Goal: Task Accomplishment & Management: Manage account settings

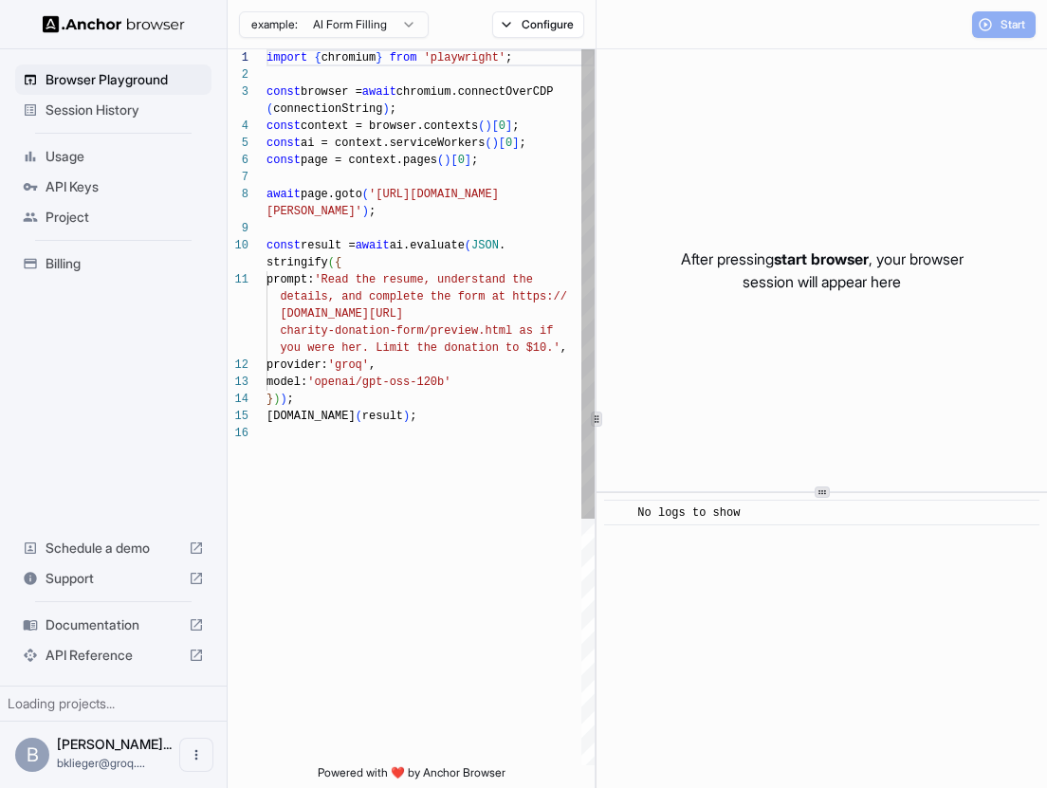
scroll to position [137, 0]
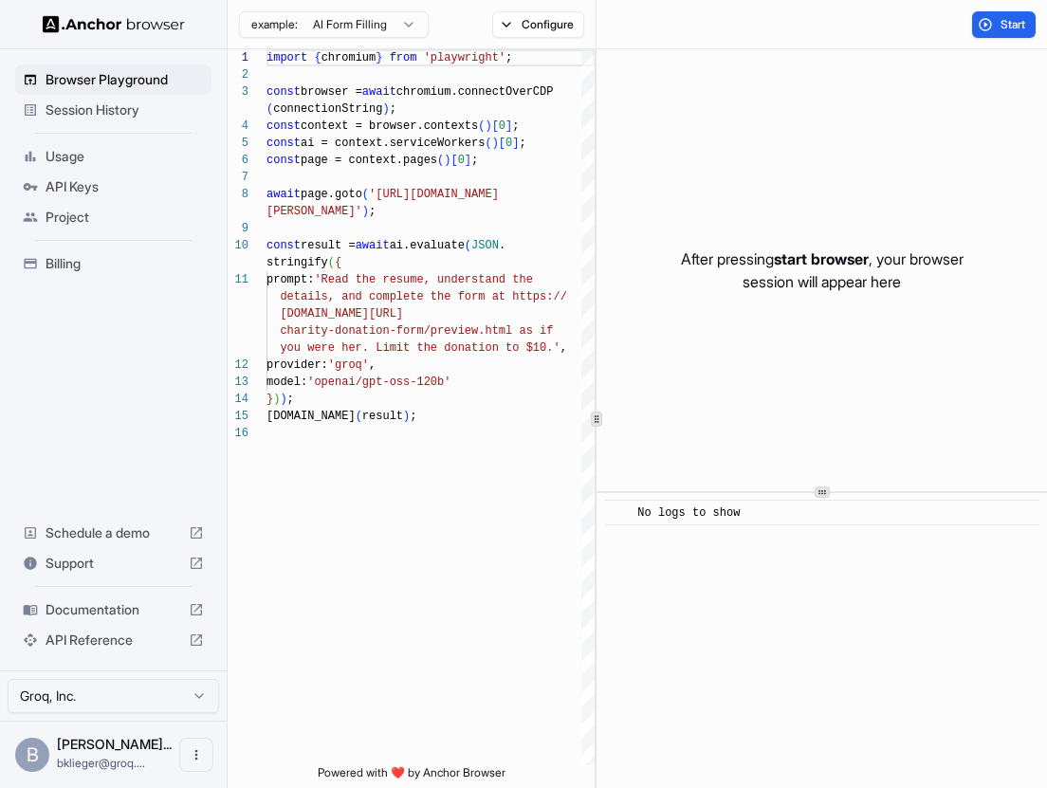
click at [89, 193] on span "API Keys" at bounding box center [125, 186] width 158 height 19
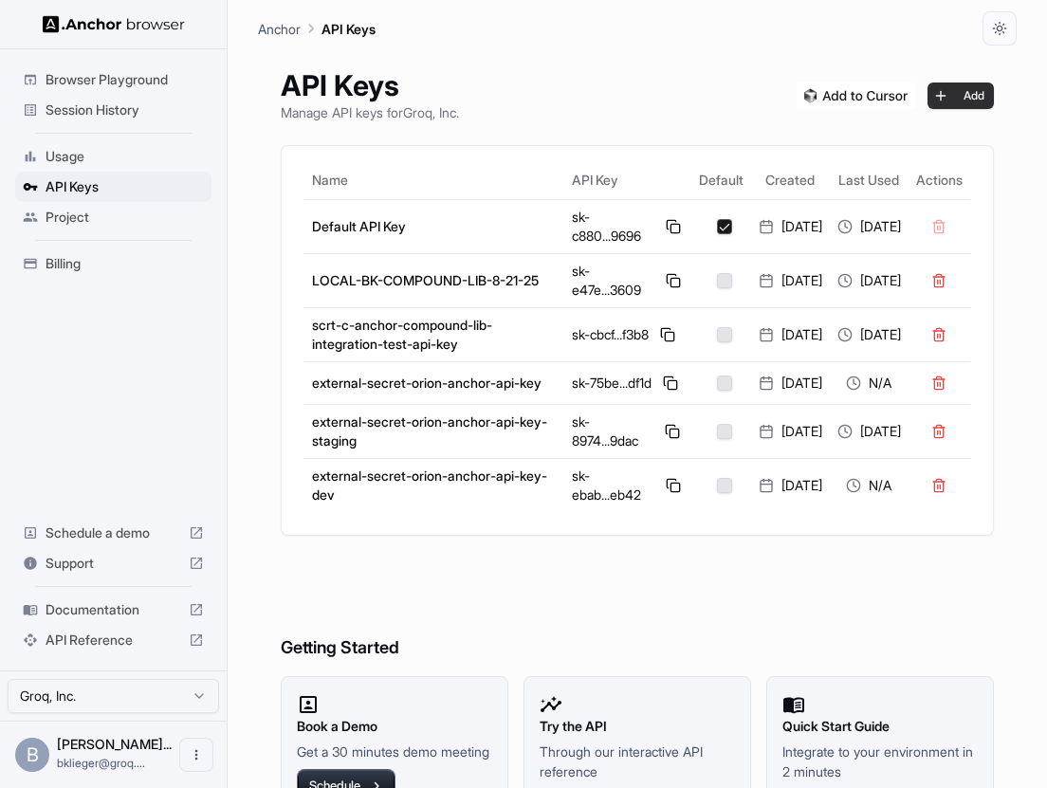
click at [958, 98] on button "Add" at bounding box center [961, 96] width 66 height 27
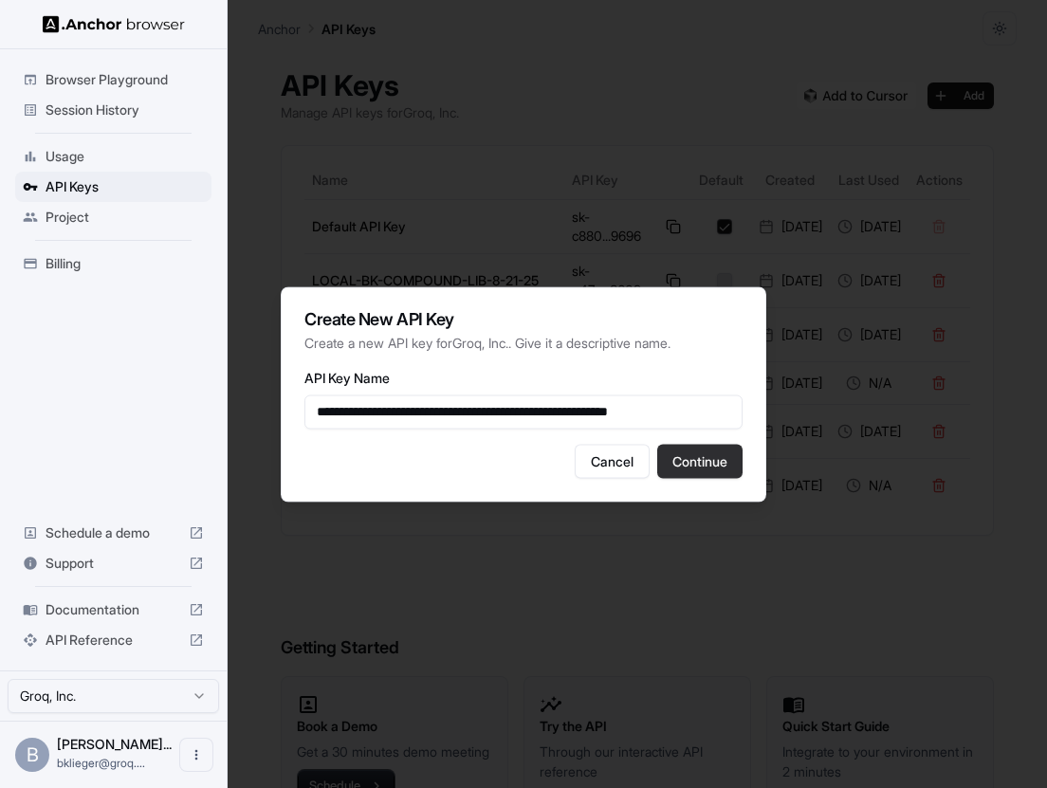
type input "**********"
click at [710, 453] on button "Continue" at bounding box center [699, 461] width 85 height 34
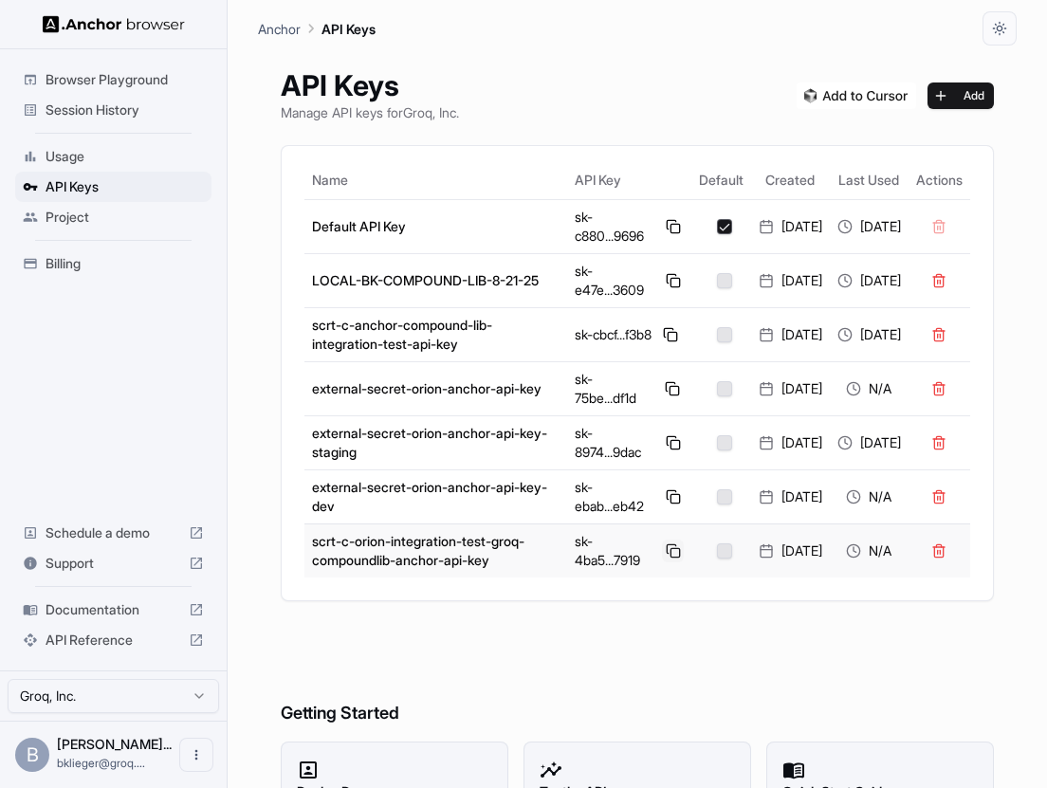
click at [662, 562] on button at bounding box center [673, 551] width 22 height 23
